Goal: Task Accomplishment & Management: Complete application form

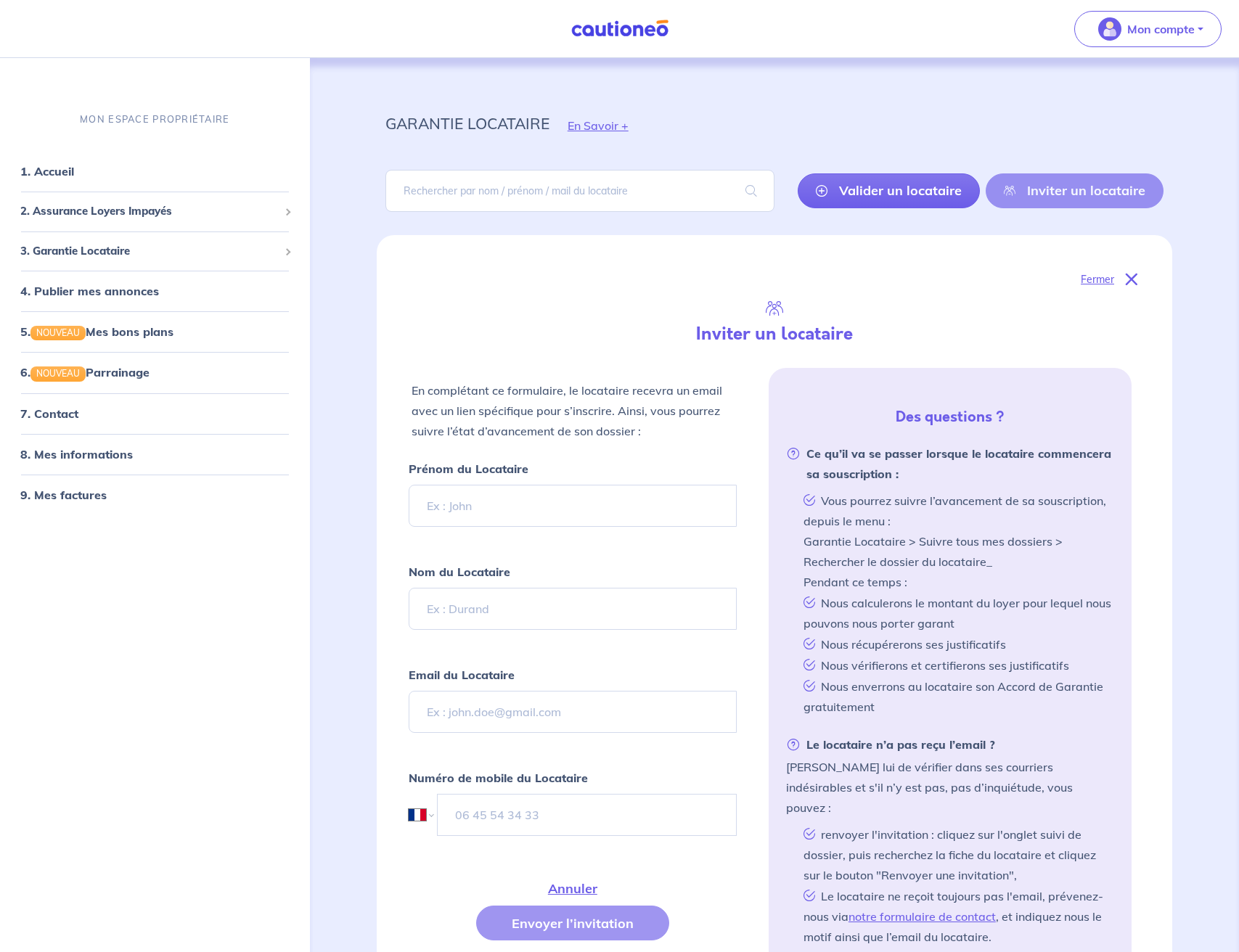
select select "FR"
click at [137, 653] on div "MON ESPACE PROPRIÉTAIRE 1. Accueil 2. Assurance Loyers Impayés Souscrire Suivre…" at bounding box center [155, 523] width 310 height 857
click at [146, 682] on div "MON ESPACE PROPRIÉTAIRE 1. Accueil 2. Assurance Loyers Impayés Souscrire Suivre…" at bounding box center [155, 523] width 310 height 857
click at [531, 346] on div "Inviter un locataire" at bounding box center [774, 334] width 743 height 32
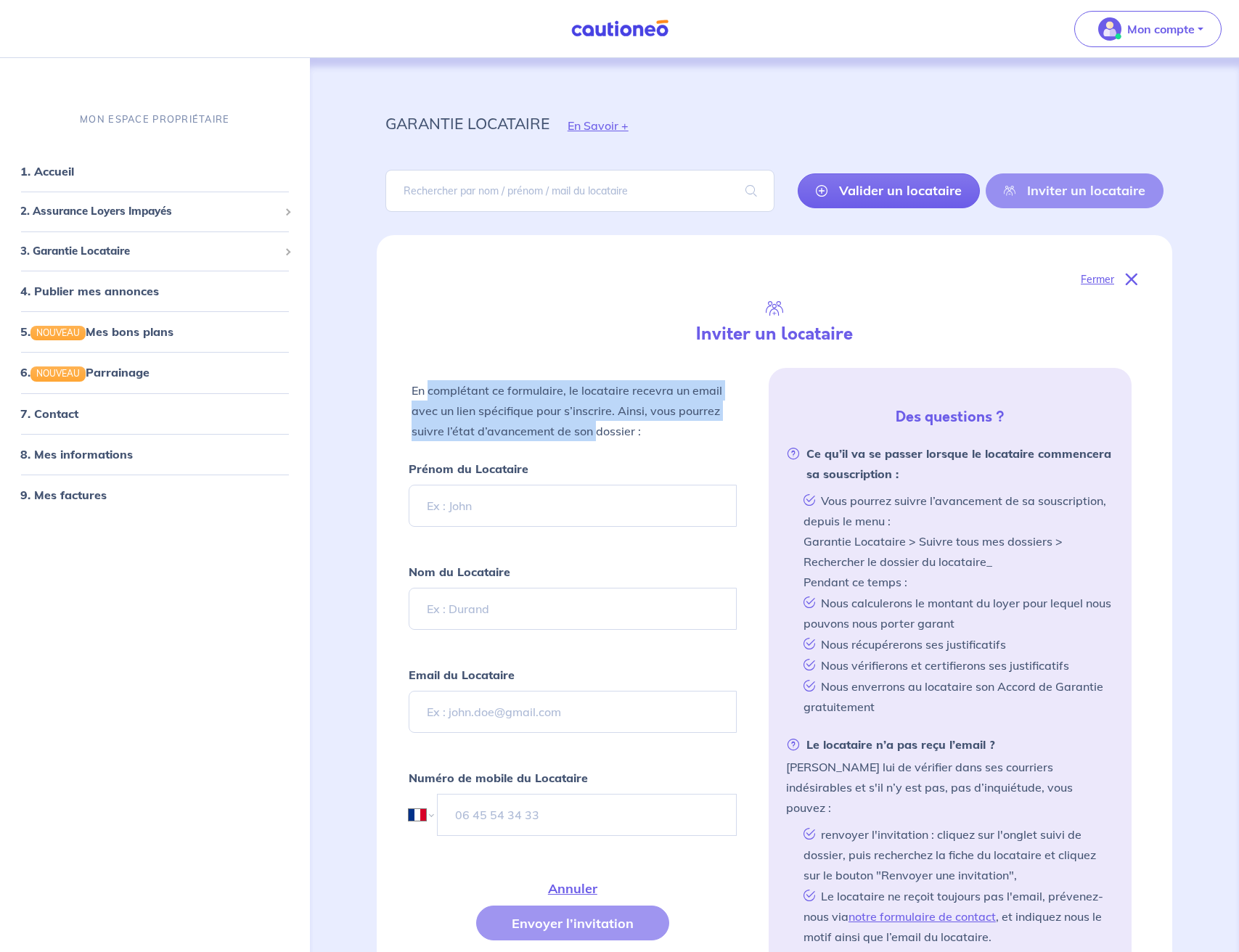
drag, startPoint x: 430, startPoint y: 382, endPoint x: 595, endPoint y: 420, distance: 169.3
click at [595, 420] on p "En complétant ce formulaire, le locataire recevra un email avec un lien spécifi…" at bounding box center [572, 411] width 322 height 61
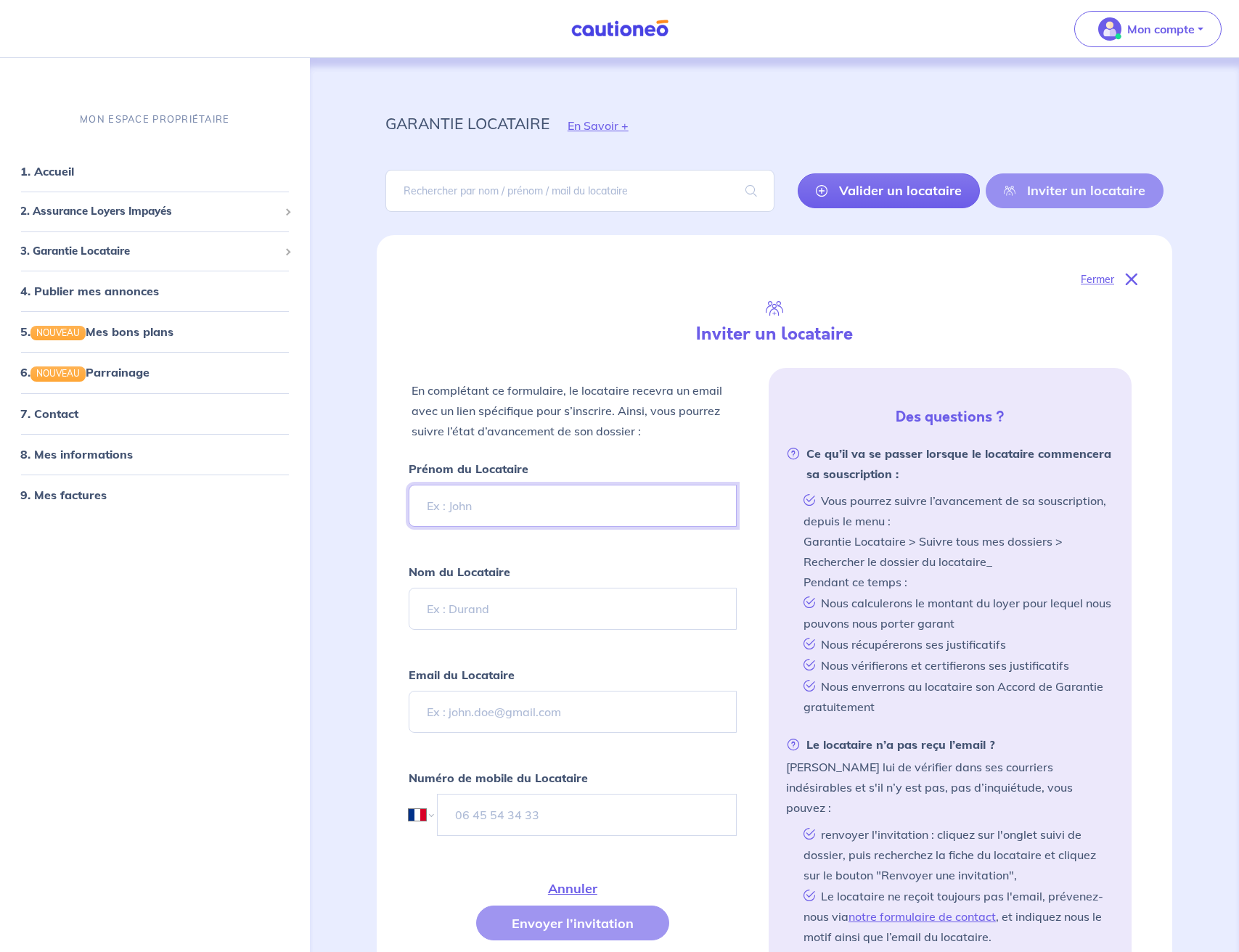
click at [480, 510] on input "Prénom du Locataire" at bounding box center [572, 506] width 328 height 42
paste input "[PERSON_NAME]"
type input "[PERSON_NAME]"
click at [468, 605] on input "Nom du Locataire" at bounding box center [572, 609] width 328 height 42
type input "Lesueur"
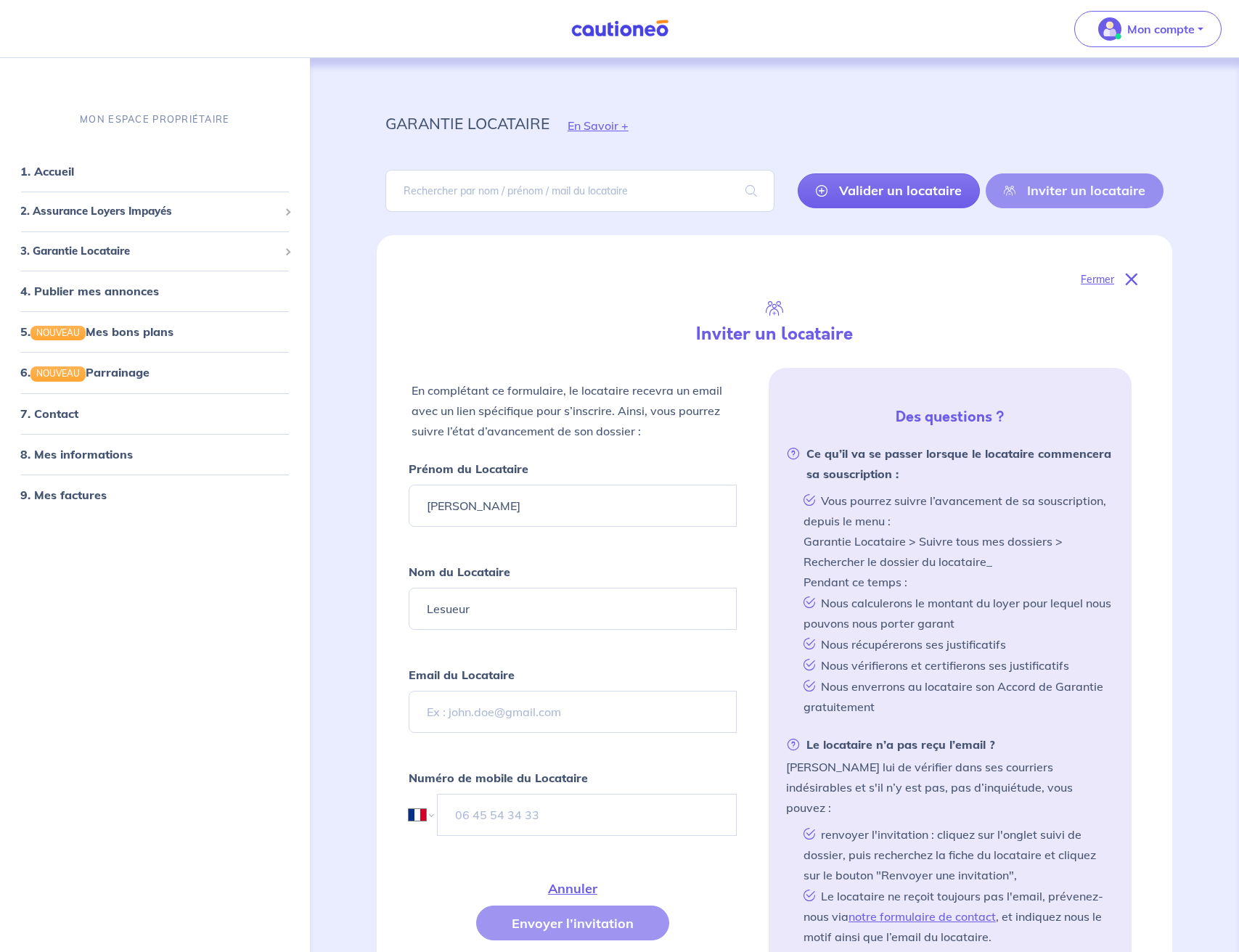
click at [379, 724] on div "Fermer Inviter un locataire En complétant ce formulaire, le locataire recevra u…" at bounding box center [774, 625] width 796 height 781
click at [450, 715] on input "Email du Locataire" at bounding box center [572, 712] width 328 height 42
paste input "[EMAIL_ADDRESS][PERSON_NAME][DOMAIN_NAME]"
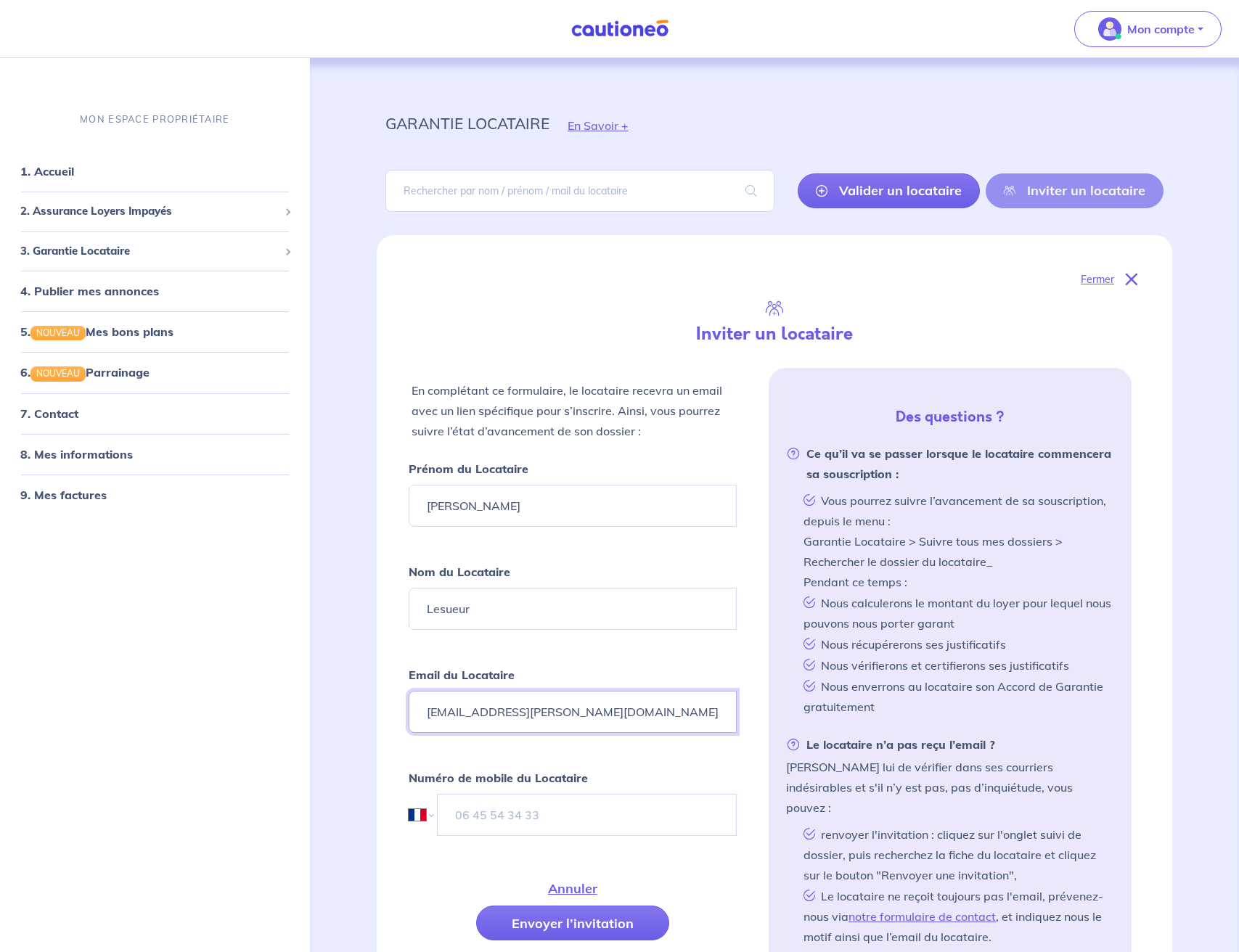
type input "[EMAIL_ADDRESS][PERSON_NAME][DOMAIN_NAME]"
type input "[EMAIL_ADDRESS][DOMAIN_NAME]"
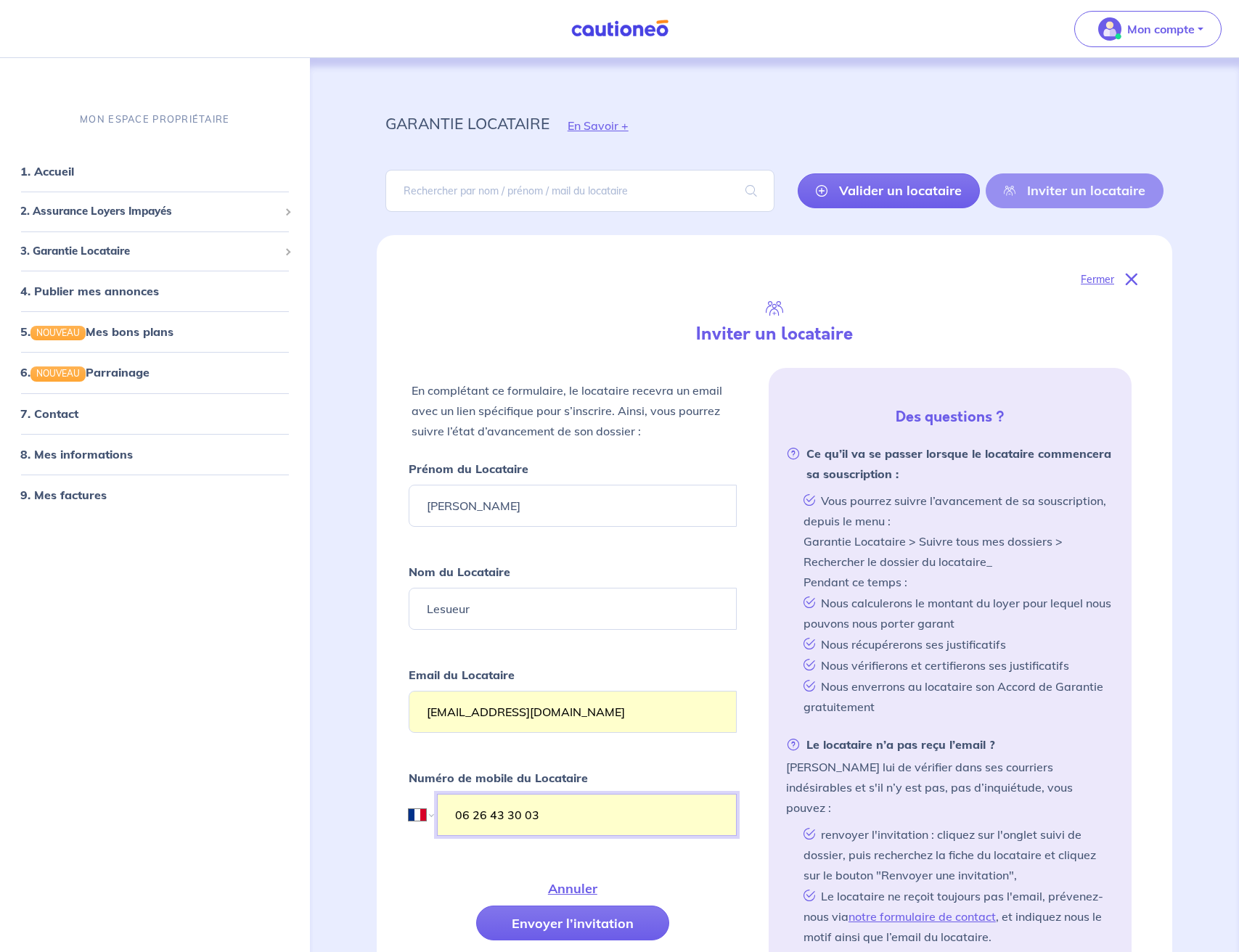
click at [511, 807] on input "06 26 43 30 03" at bounding box center [587, 815] width 300 height 42
click at [511, 807] on input "06 26 43 30 03" at bounding box center [586, 815] width 299 height 42
paste input "58 65 99 71"
type input "06 58 65 99 71"
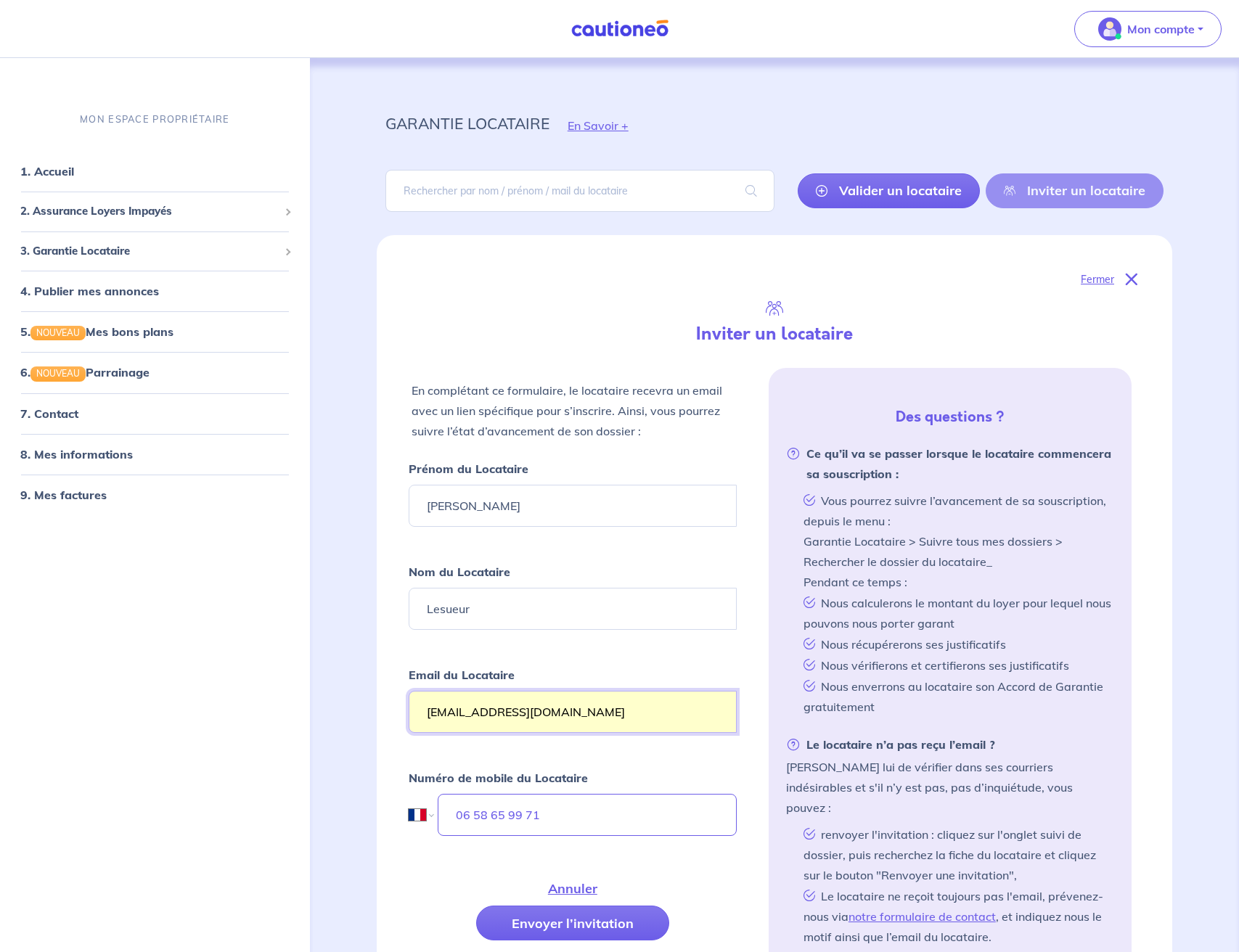
click at [575, 701] on input "[EMAIL_ADDRESS][DOMAIN_NAME]" at bounding box center [572, 712] width 328 height 42
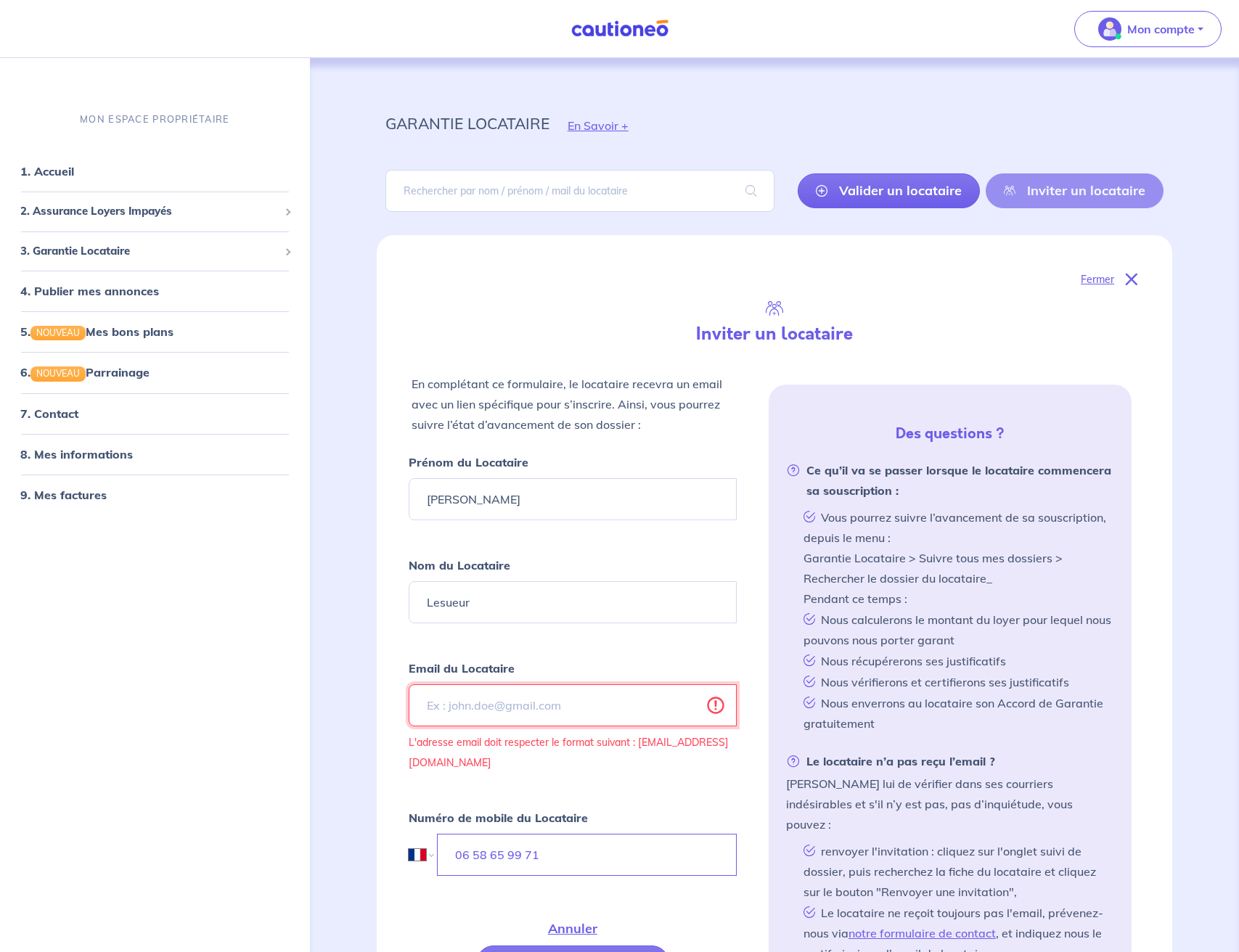
paste input "[EMAIL_ADDRESS][PERSON_NAME][DOMAIN_NAME]"
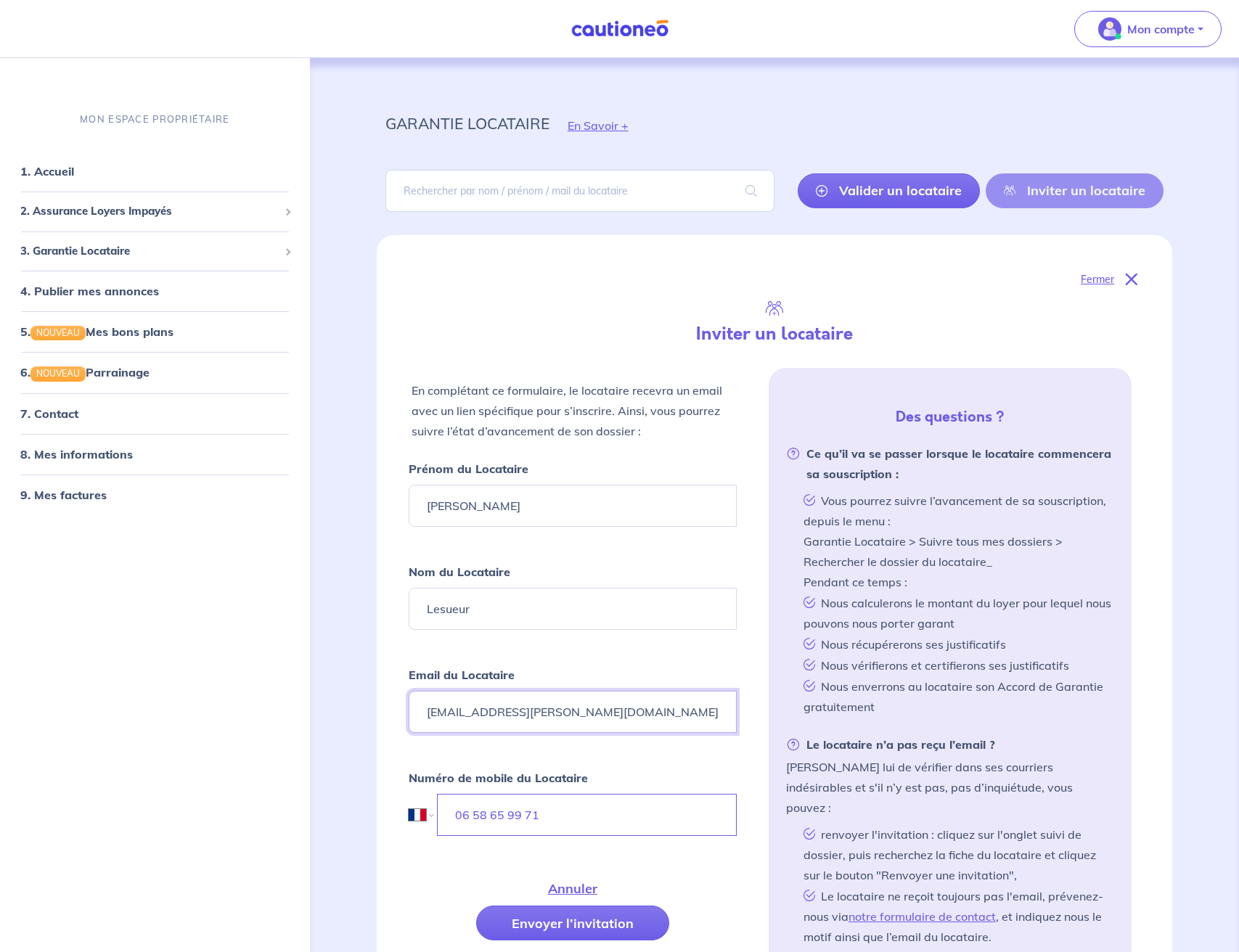
type input "[EMAIL_ADDRESS][PERSON_NAME][DOMAIN_NAME]"
click at [375, 685] on div "Fermer Inviter un locataire En complétant ce formulaire, le locataire recevra u…" at bounding box center [774, 643] width 848 height 816
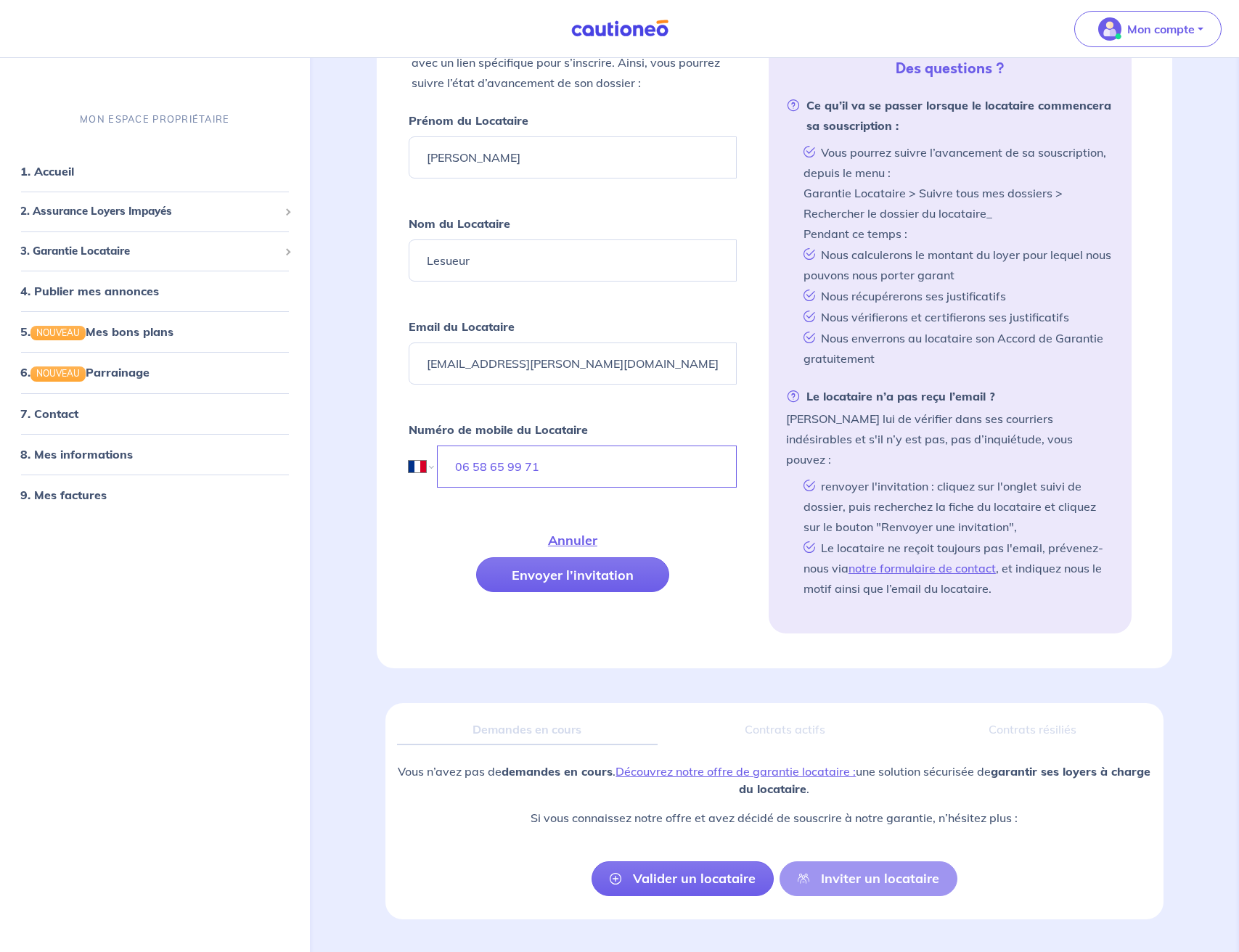
scroll to position [372, 0]
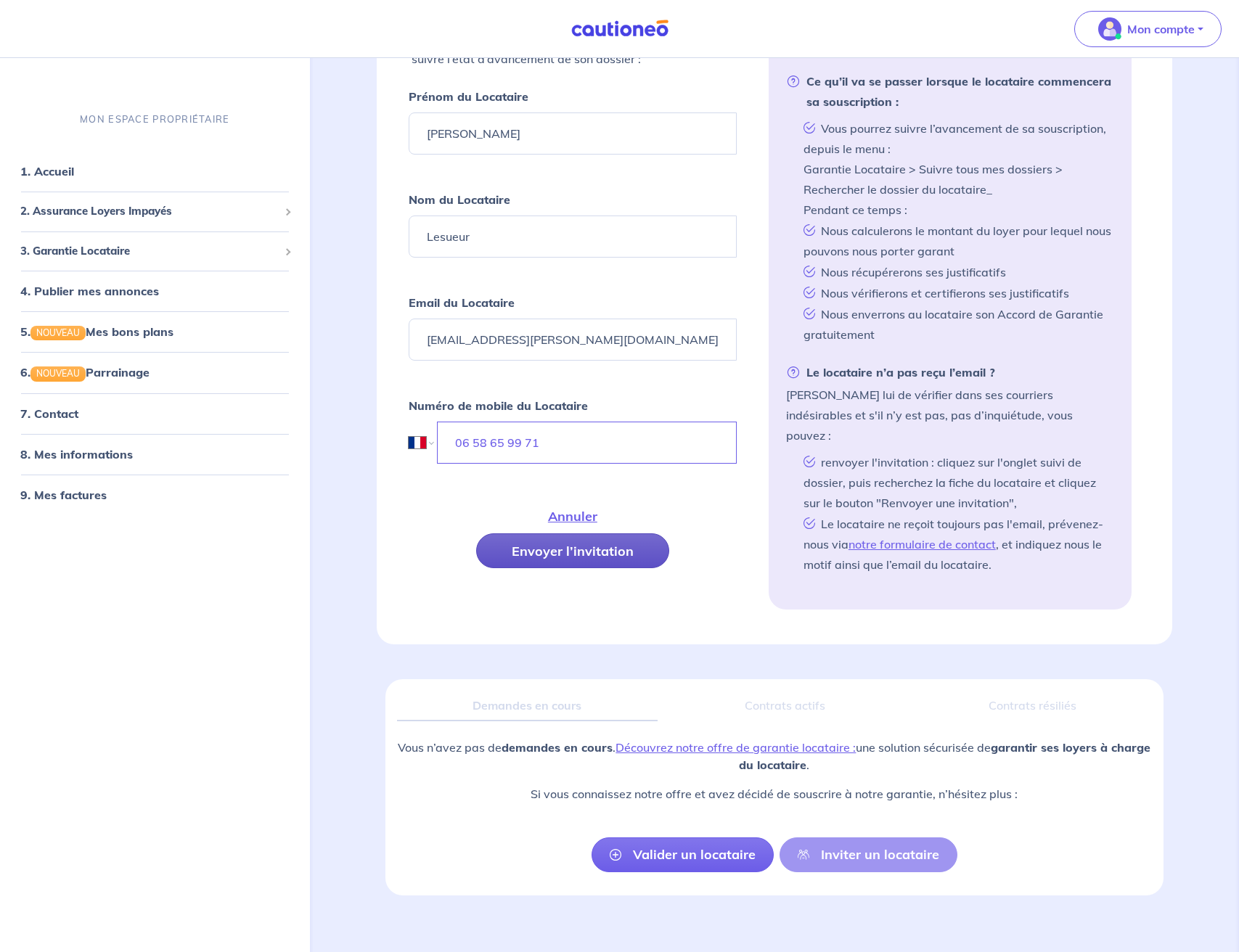
click at [617, 552] on button "Envoyer l’invitation" at bounding box center [573, 550] width 193 height 35
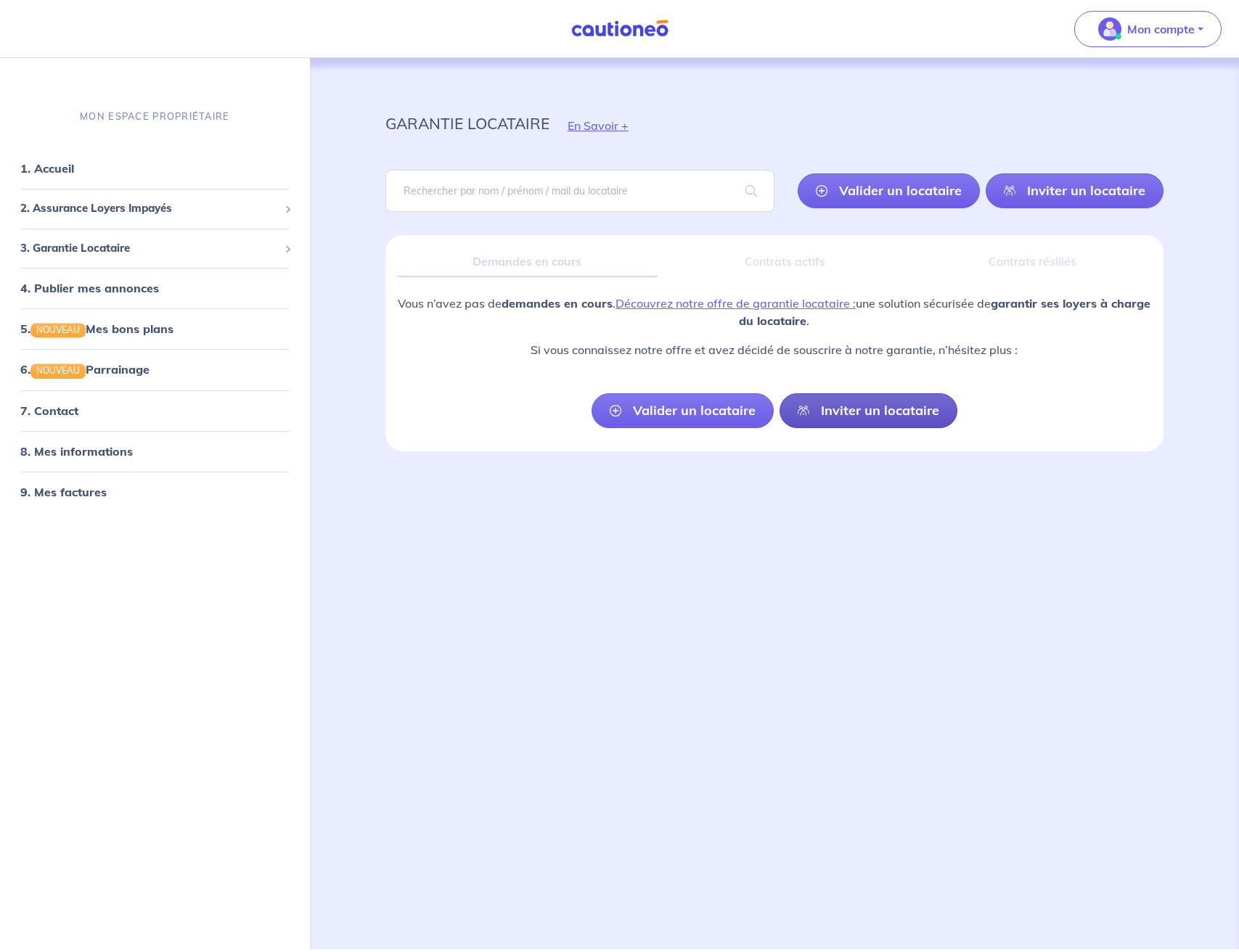
click at [872, 422] on link "Inviter un locataire" at bounding box center [869, 411] width 178 height 35
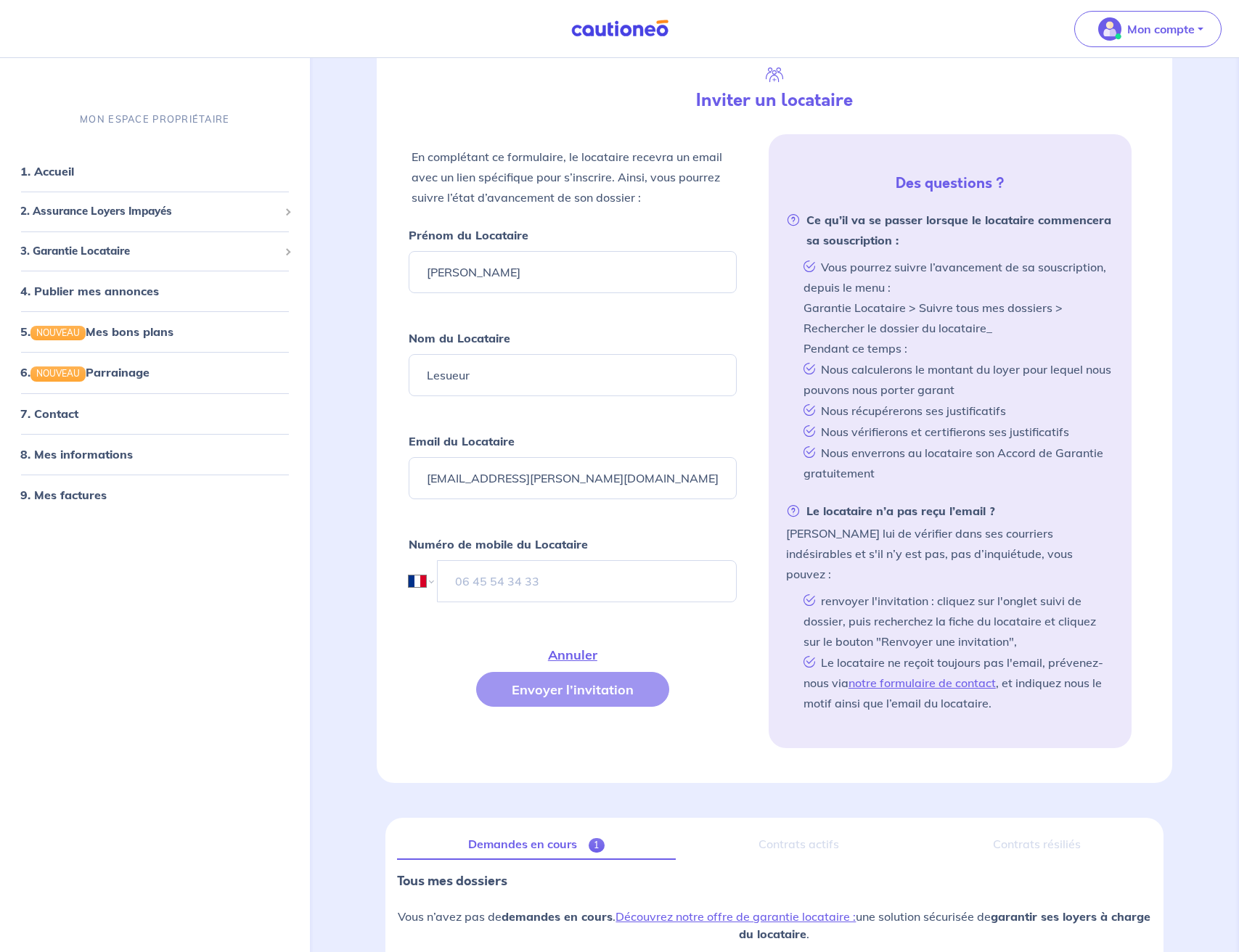
scroll to position [235, 0]
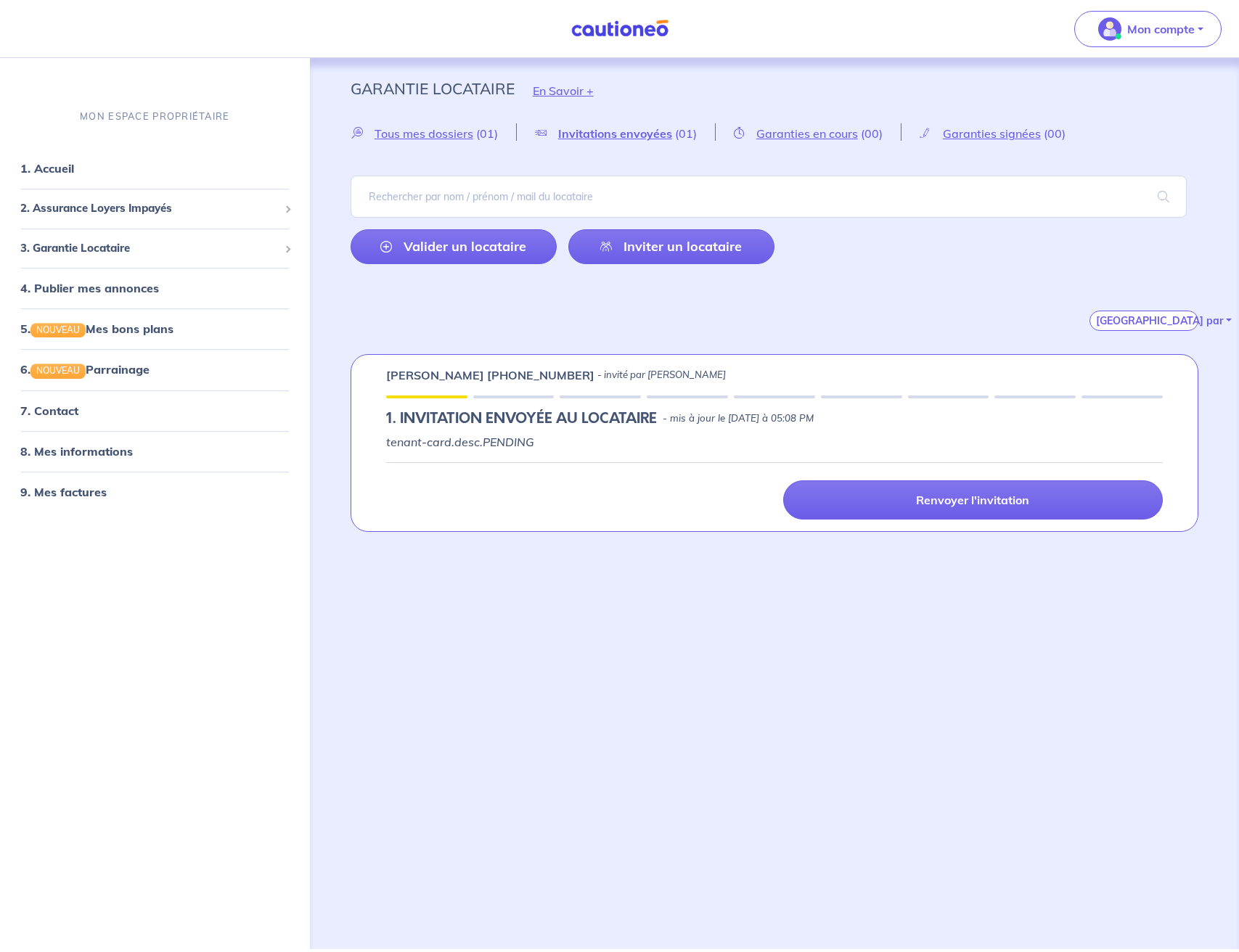
click at [529, 690] on div "Garantie Locataire En Savoir + Tous mes dossiers (01) Invitations envoyées (01)…" at bounding box center [775, 503] width 930 height 891
